Goal: Transaction & Acquisition: Download file/media

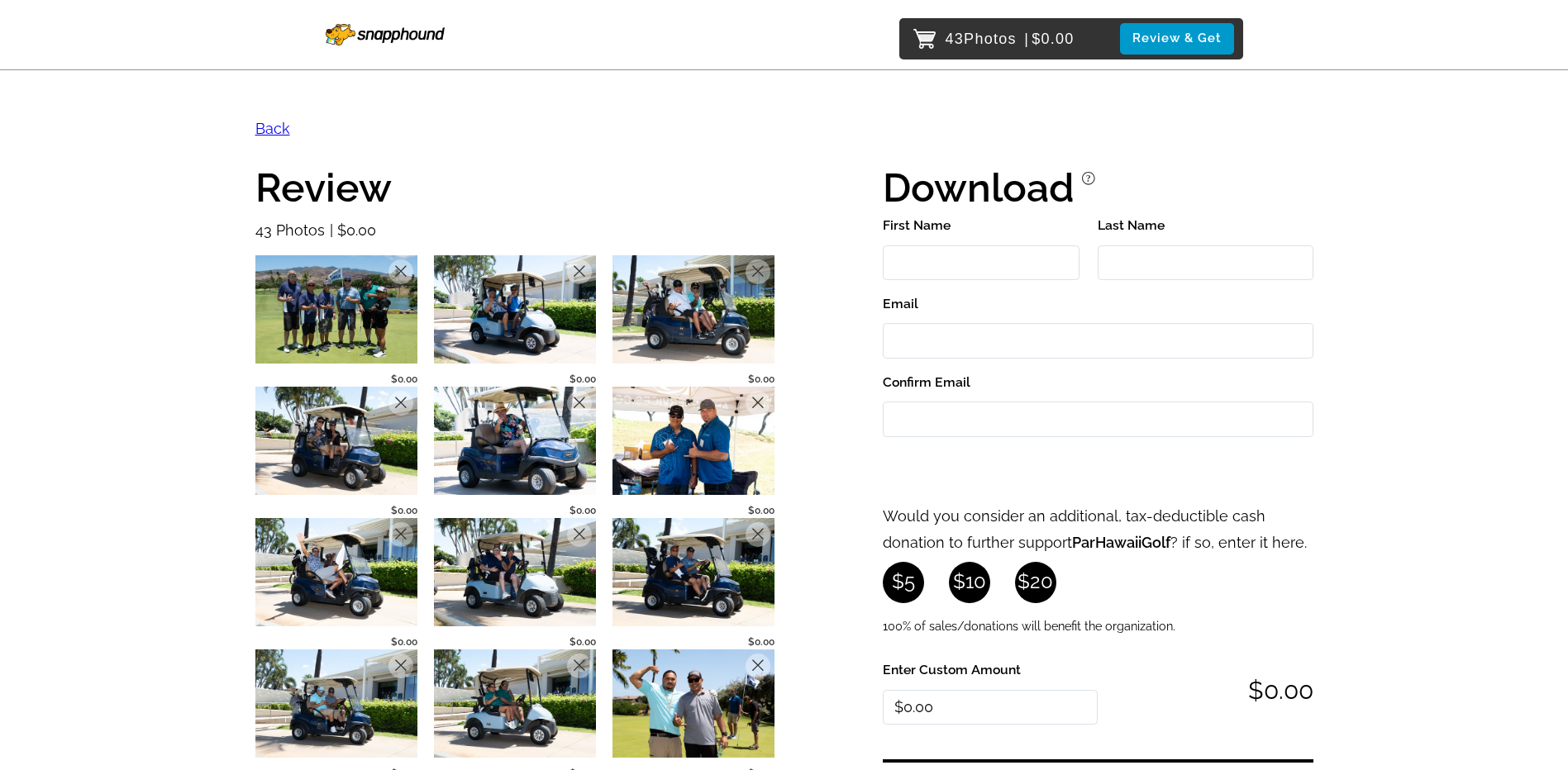
click at [981, 258] on input "First Name" at bounding box center [980, 263] width 196 height 36
type input "[PERSON_NAME]"
type input "[EMAIL_ADDRESS][DOMAIN_NAME]"
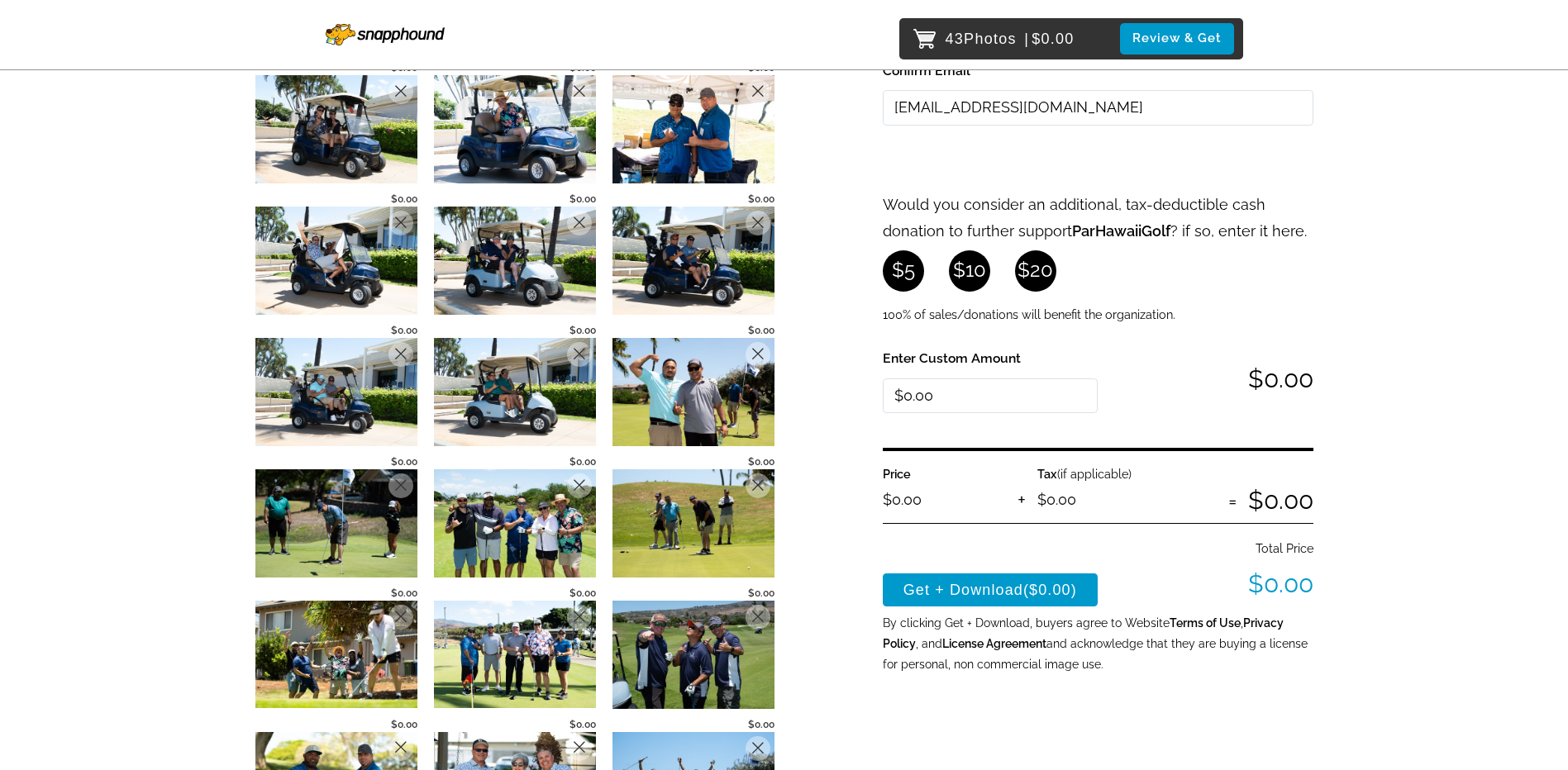
scroll to position [331, 0]
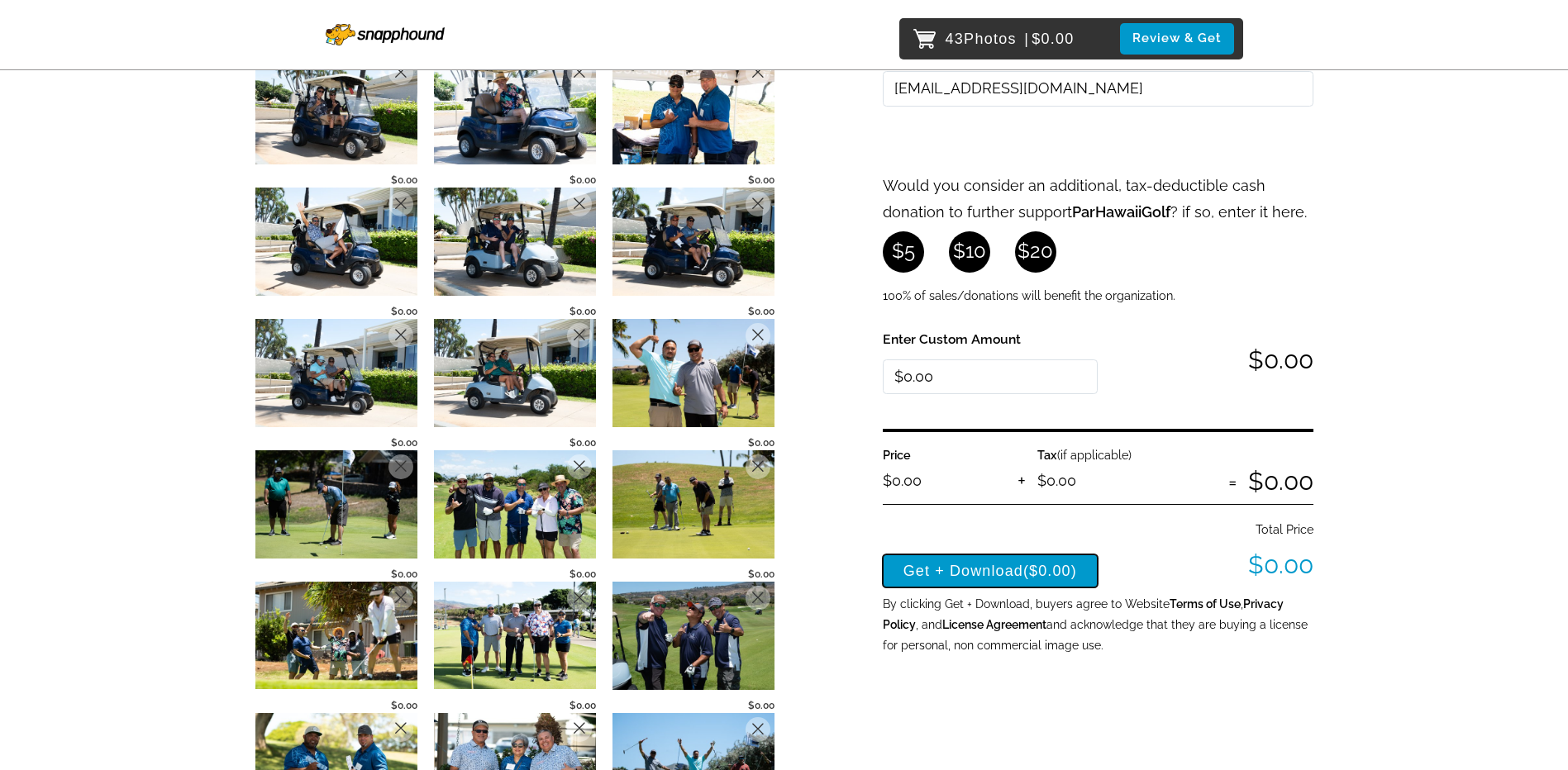
click at [982, 567] on button "Get + Download ($0.00)" at bounding box center [991, 570] width 216 height 33
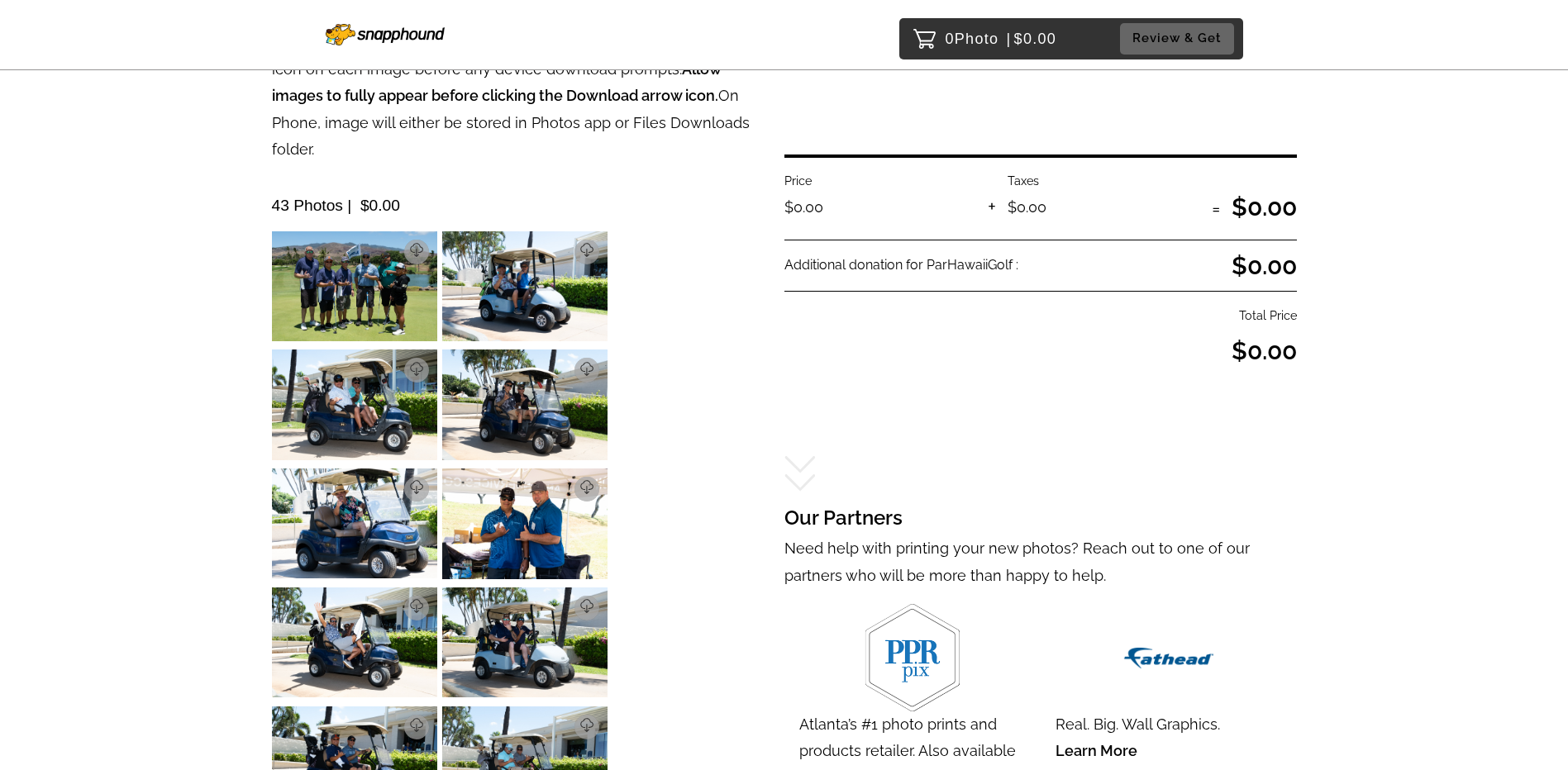
scroll to position [248, 0]
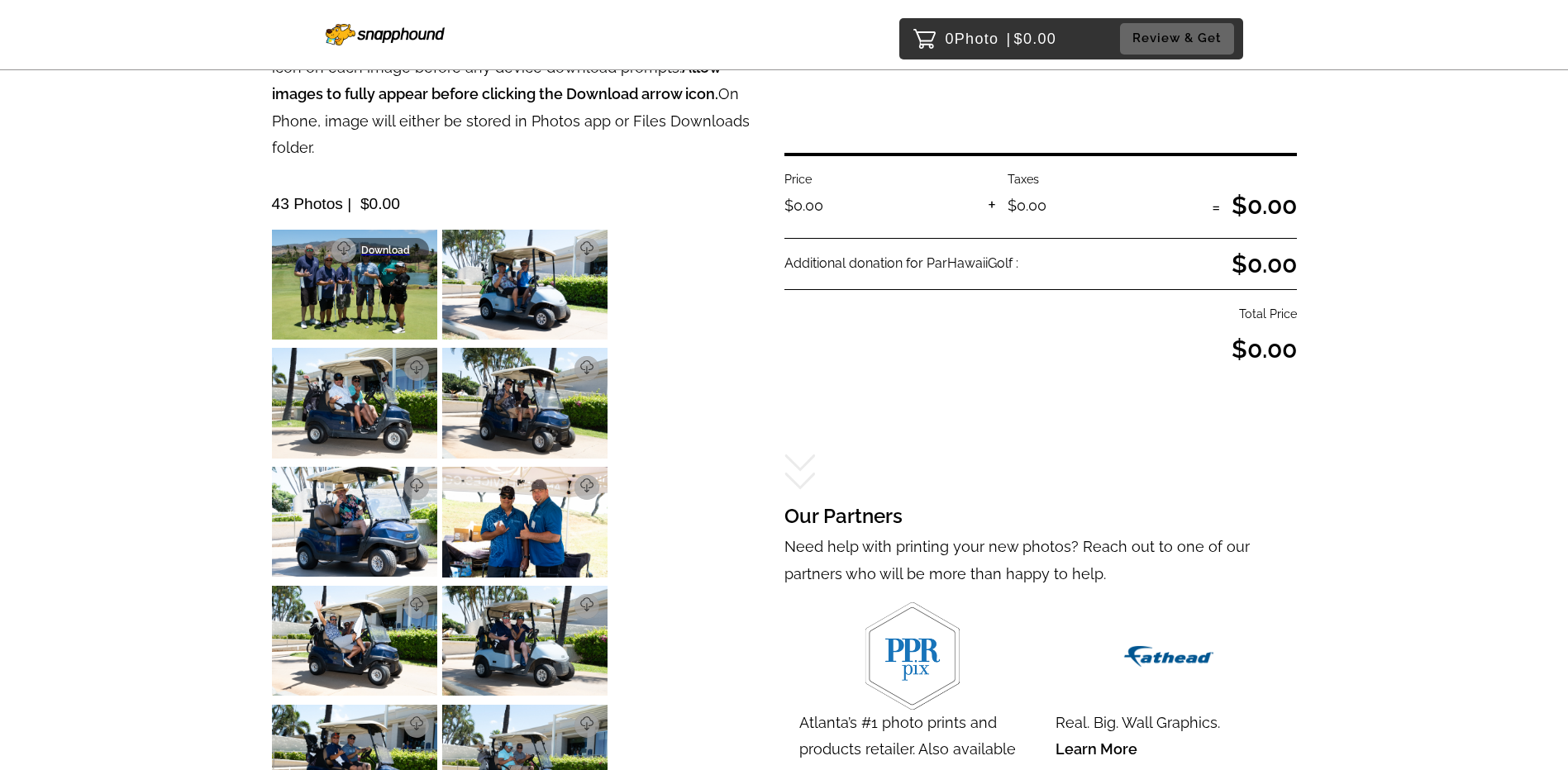
click at [403, 245] on p "Download" at bounding box center [390, 251] width 58 height 12
click at [337, 368] on img at bounding box center [355, 402] width 165 height 110
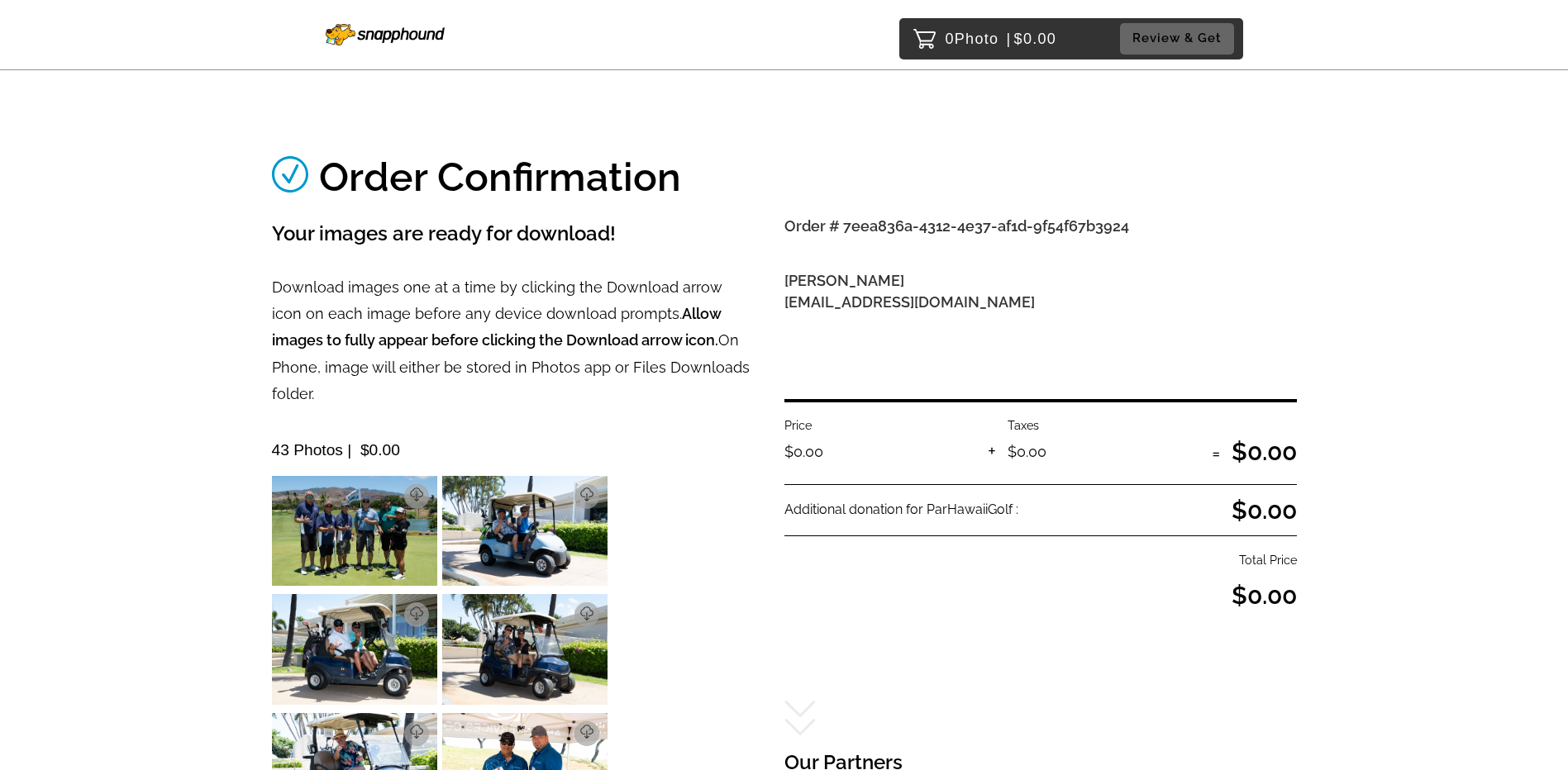
scroll to position [0, 0]
